Goal: Transaction & Acquisition: Purchase product/service

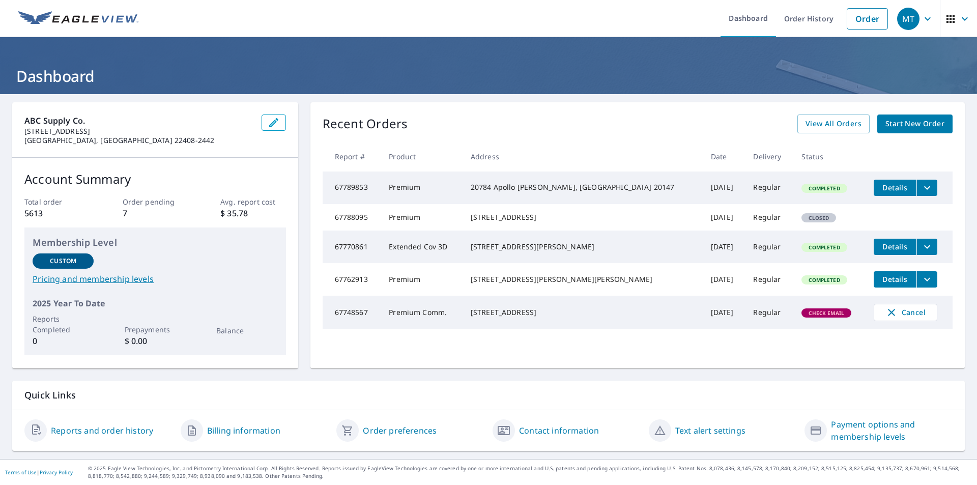
click at [914, 123] on span "Start New Order" at bounding box center [914, 124] width 59 height 13
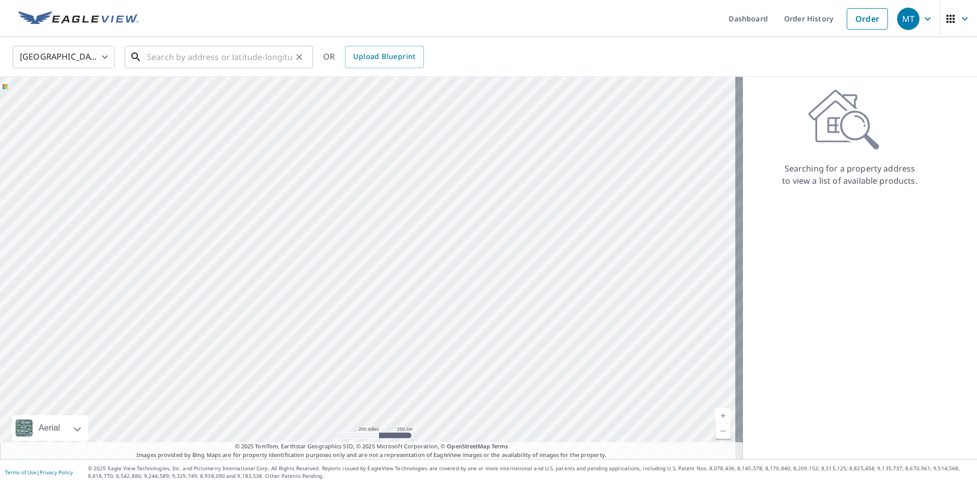
click at [157, 61] on input "text" at bounding box center [219, 57] width 145 height 28
paste input "[STREET_ADDRESS]"
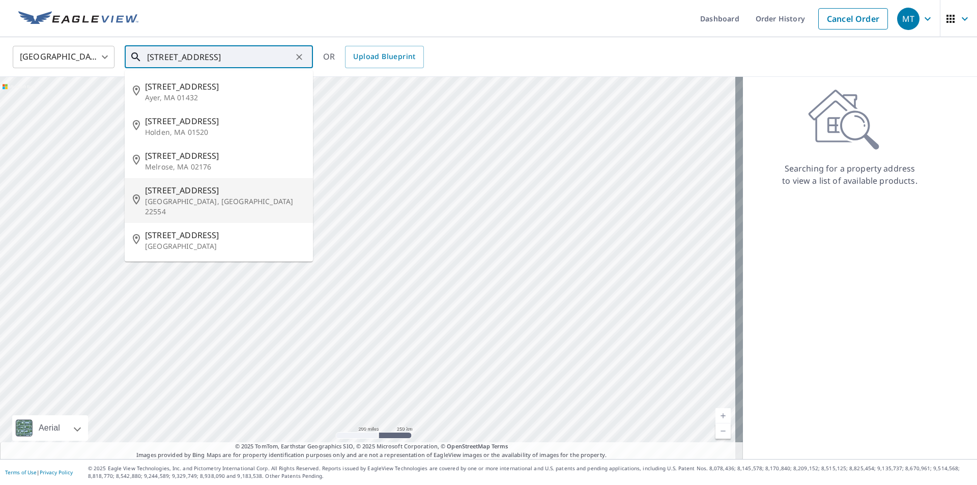
click at [200, 190] on span "[STREET_ADDRESS]" at bounding box center [225, 190] width 160 height 12
type input "[STREET_ADDRESS][PERSON_NAME]"
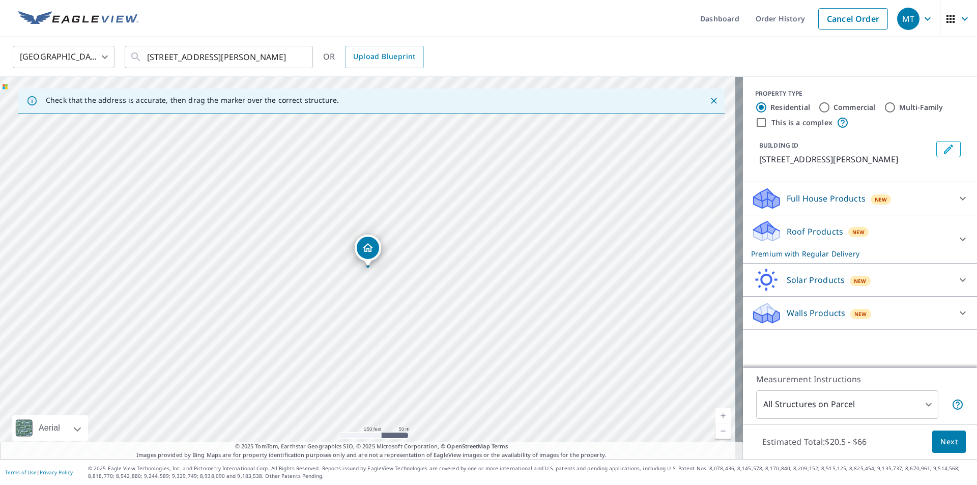
click at [940, 438] on span "Next" at bounding box center [948, 441] width 17 height 13
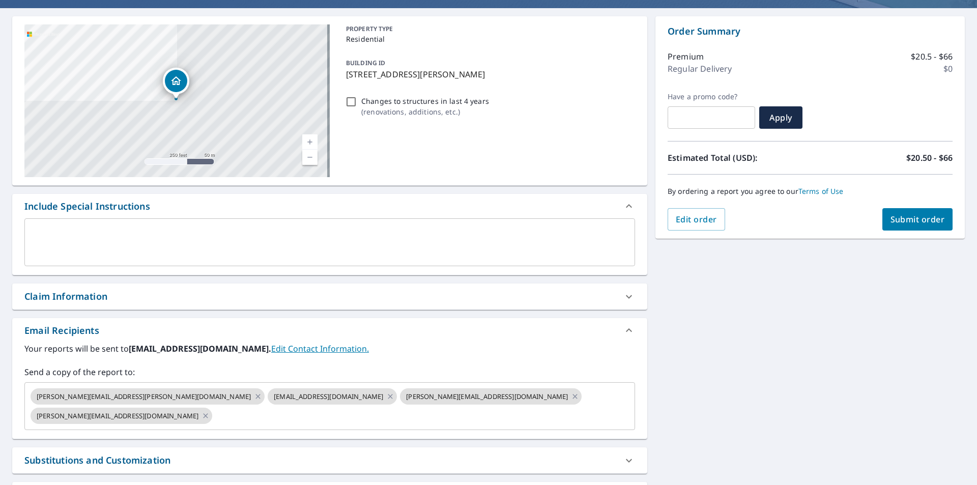
scroll to position [163, 0]
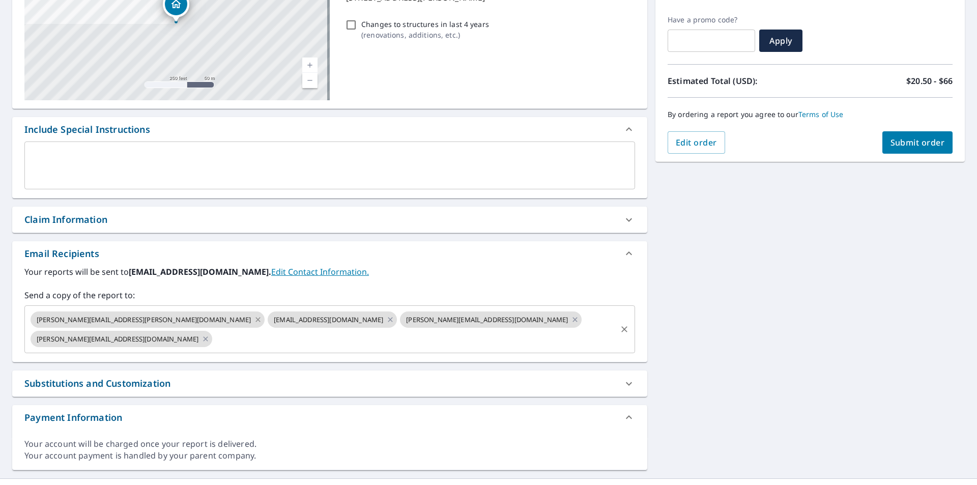
click at [254, 316] on icon at bounding box center [258, 319] width 8 height 11
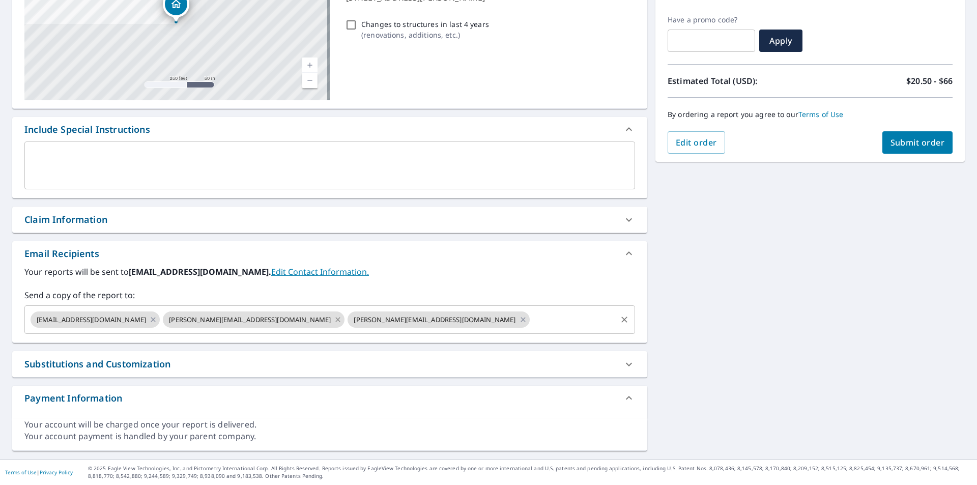
click at [334, 315] on icon at bounding box center [338, 319] width 8 height 11
click at [334, 318] on icon at bounding box center [338, 319] width 8 height 11
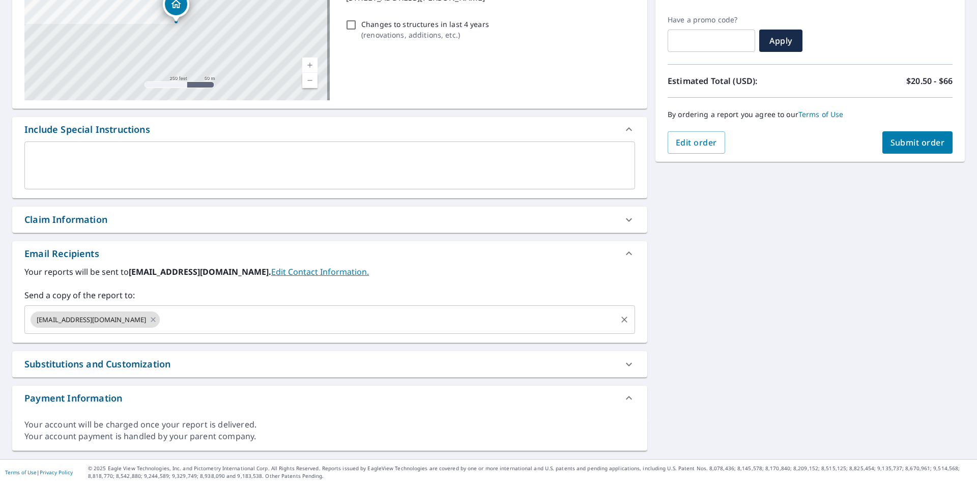
click at [899, 145] on span "Submit order" at bounding box center [917, 142] width 54 height 11
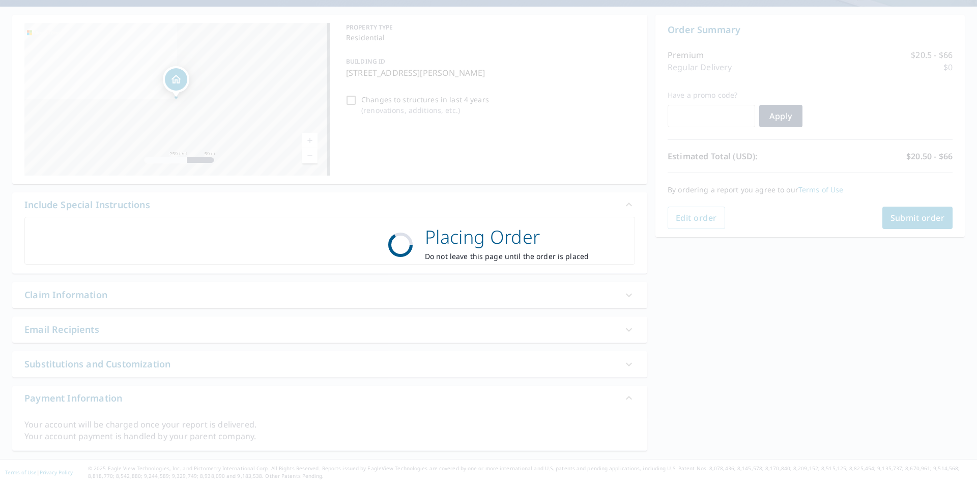
scroll to position [87, 0]
